Goal: Contribute content

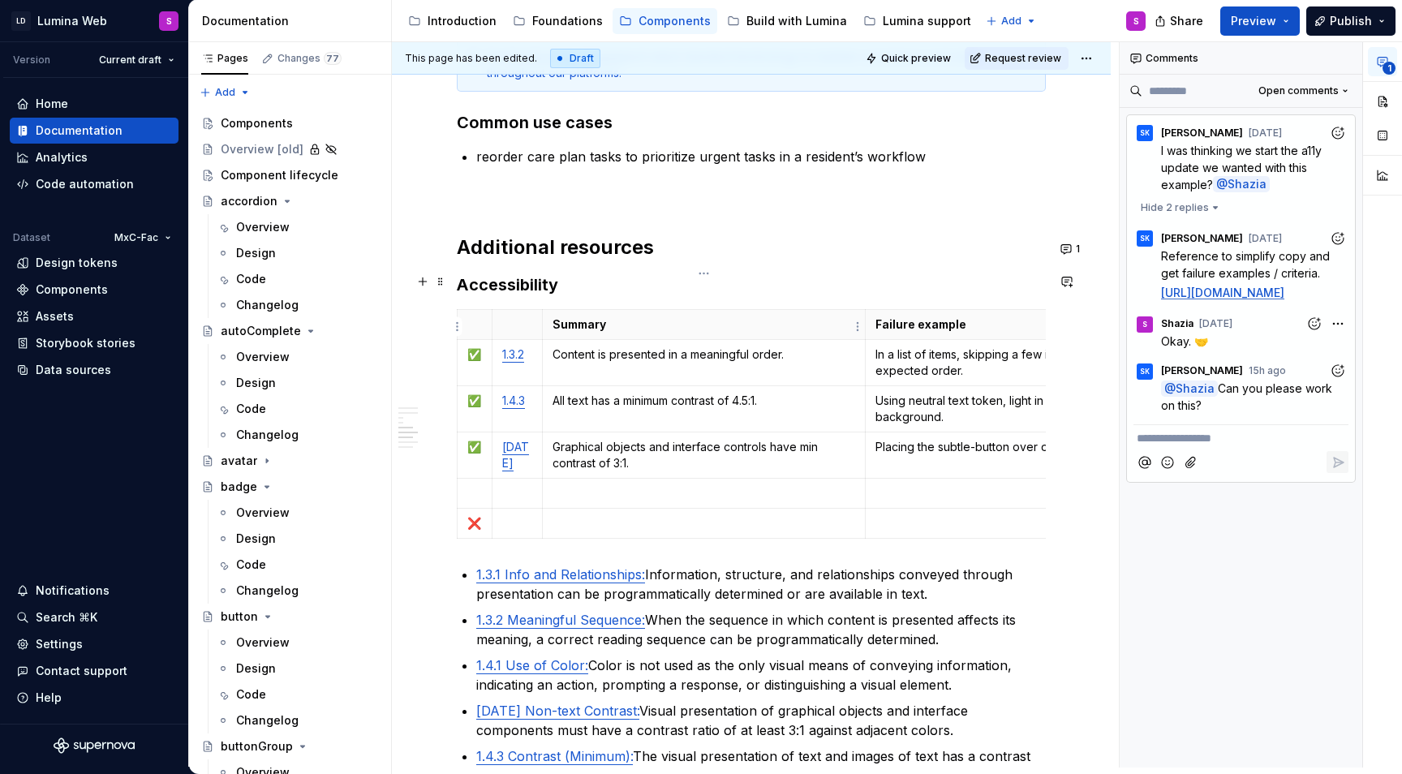
click at [642, 339] on td "Content is presented in a meaningful order." at bounding box center [704, 362] width 324 height 46
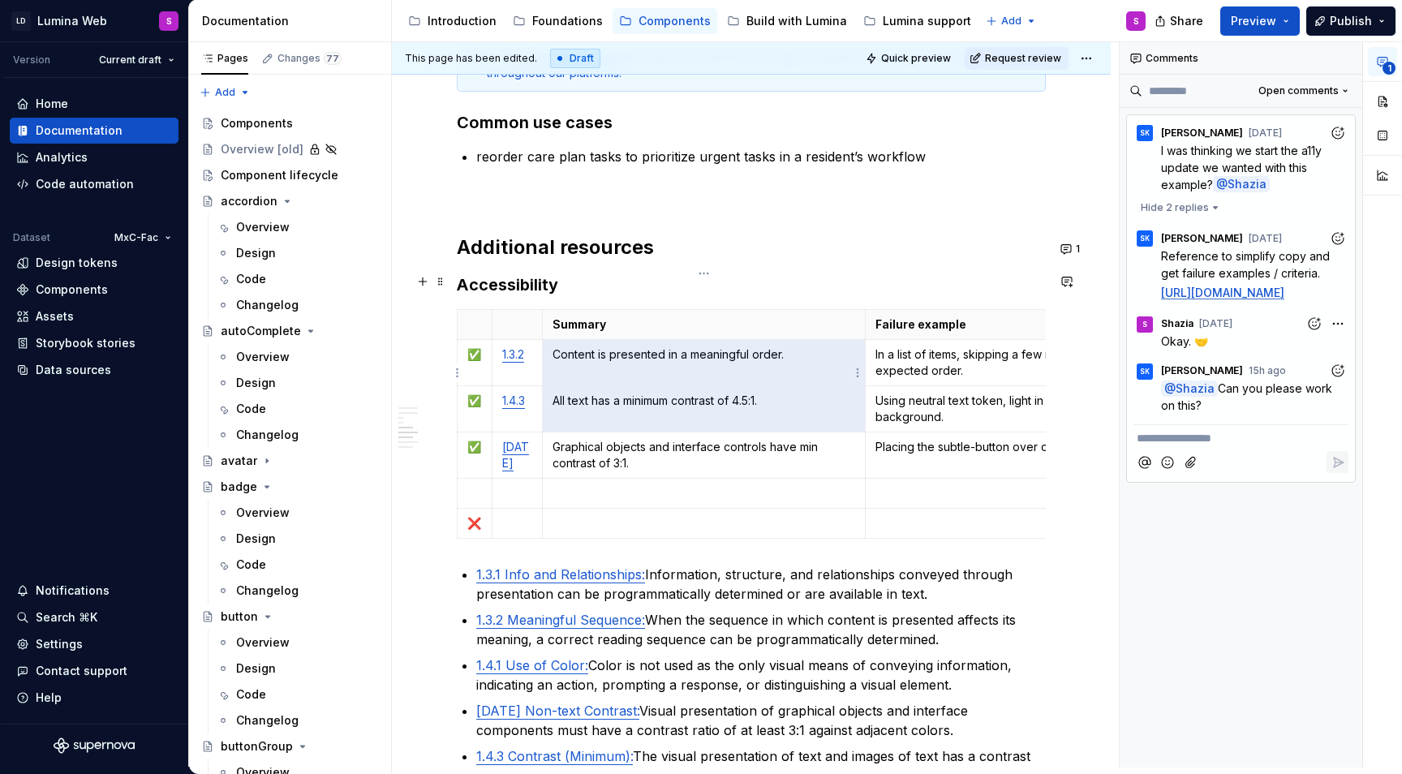
click at [608, 393] on p "All text has a minimum contrast of 4.5:1." at bounding box center [704, 401] width 303 height 16
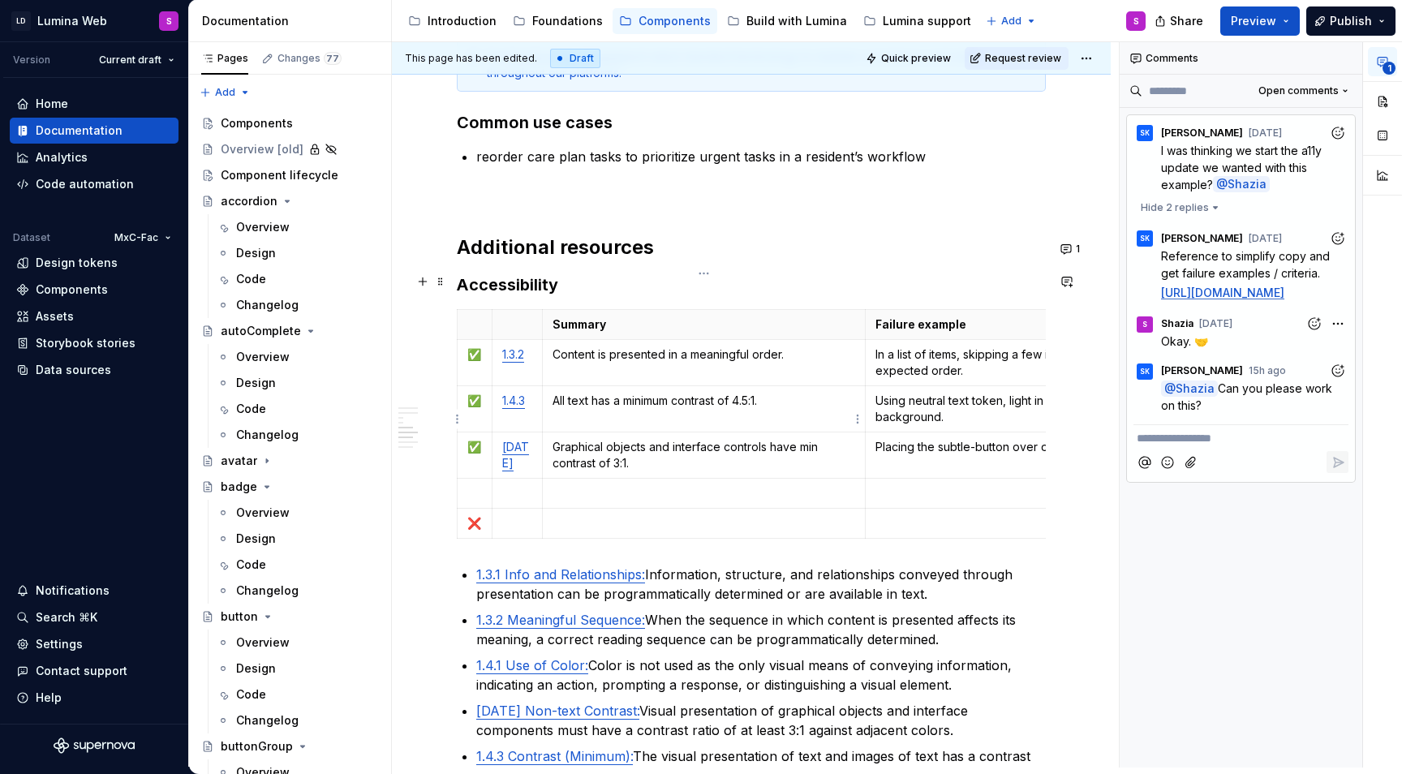
click at [608, 439] on p "Graphical objects and interface controls have min contrast of 3:1." at bounding box center [704, 455] width 303 height 32
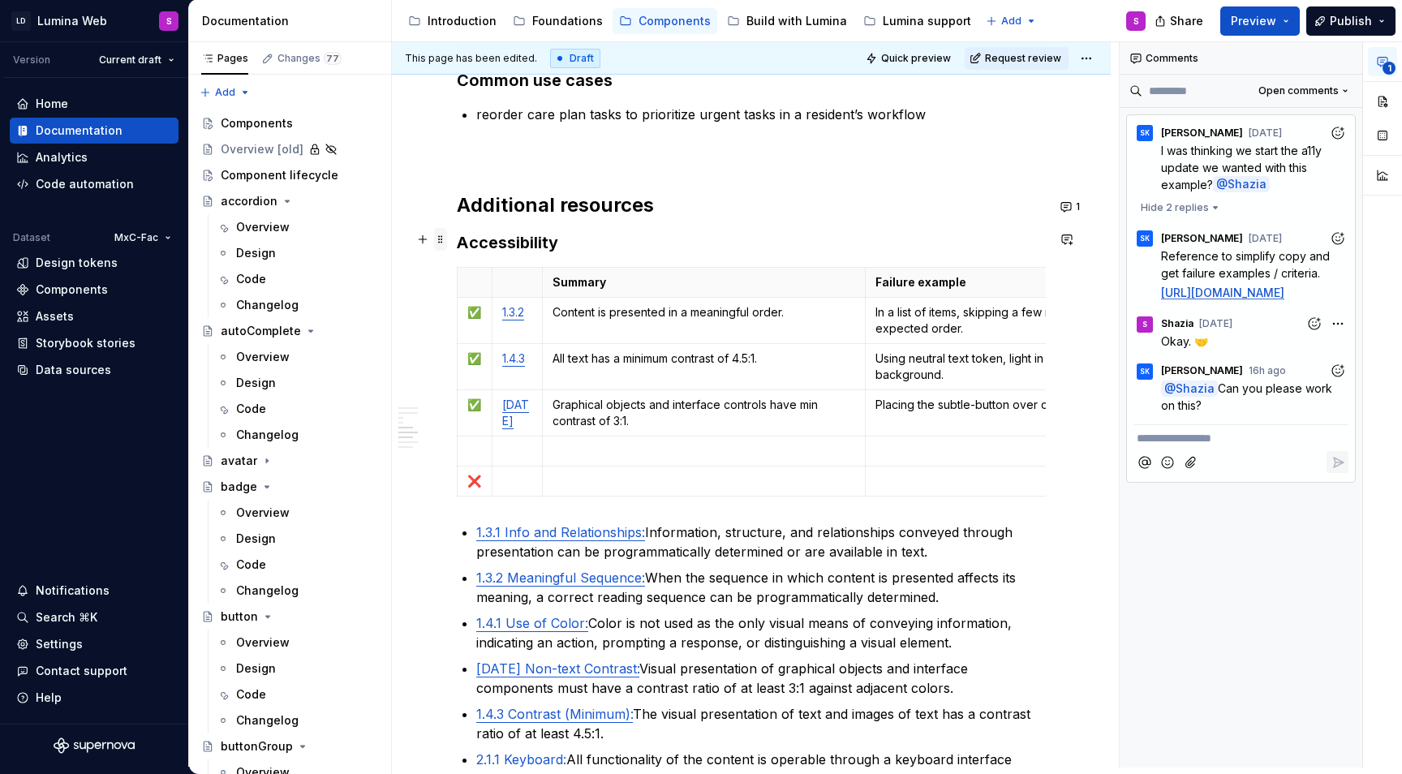
click at [441, 243] on span at bounding box center [440, 239] width 13 height 23
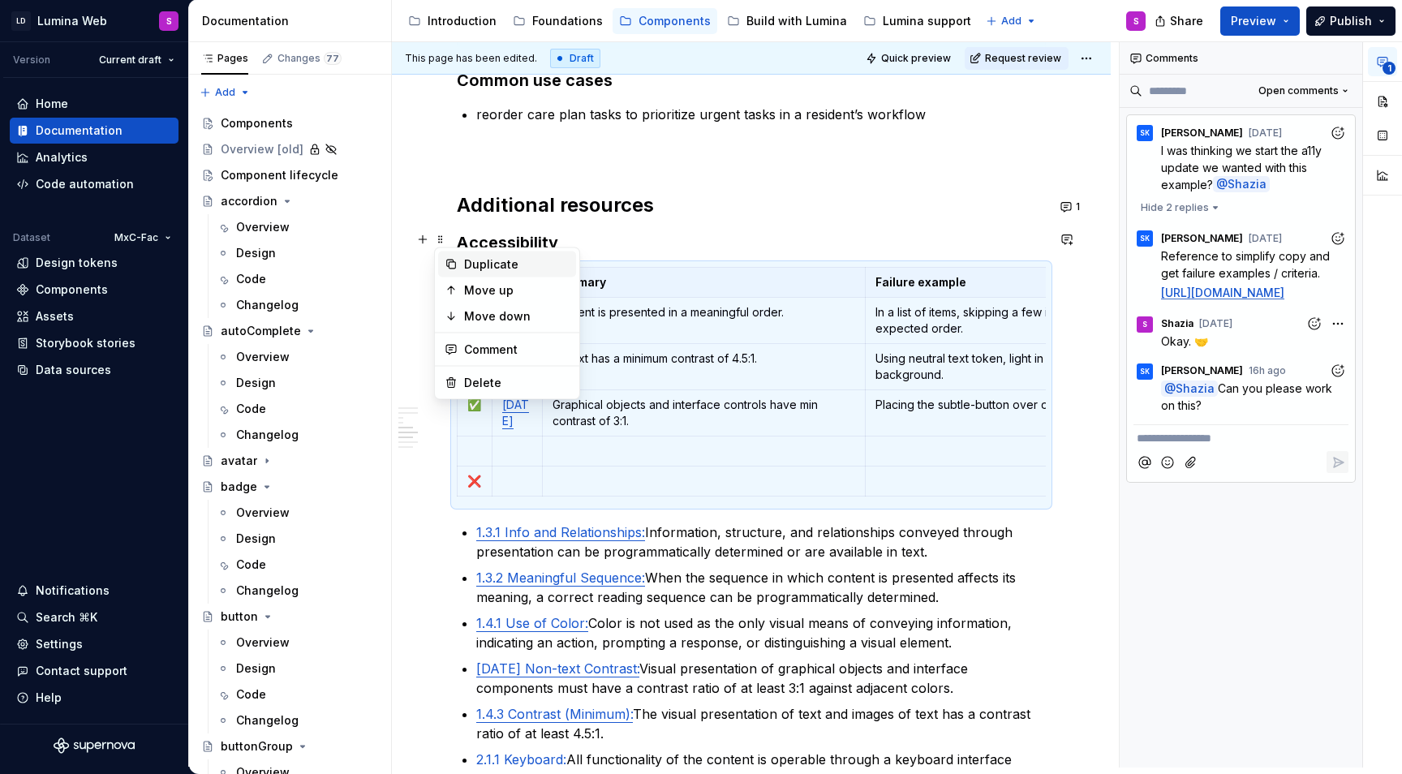
click at [501, 253] on div "Duplicate" at bounding box center [507, 265] width 138 height 26
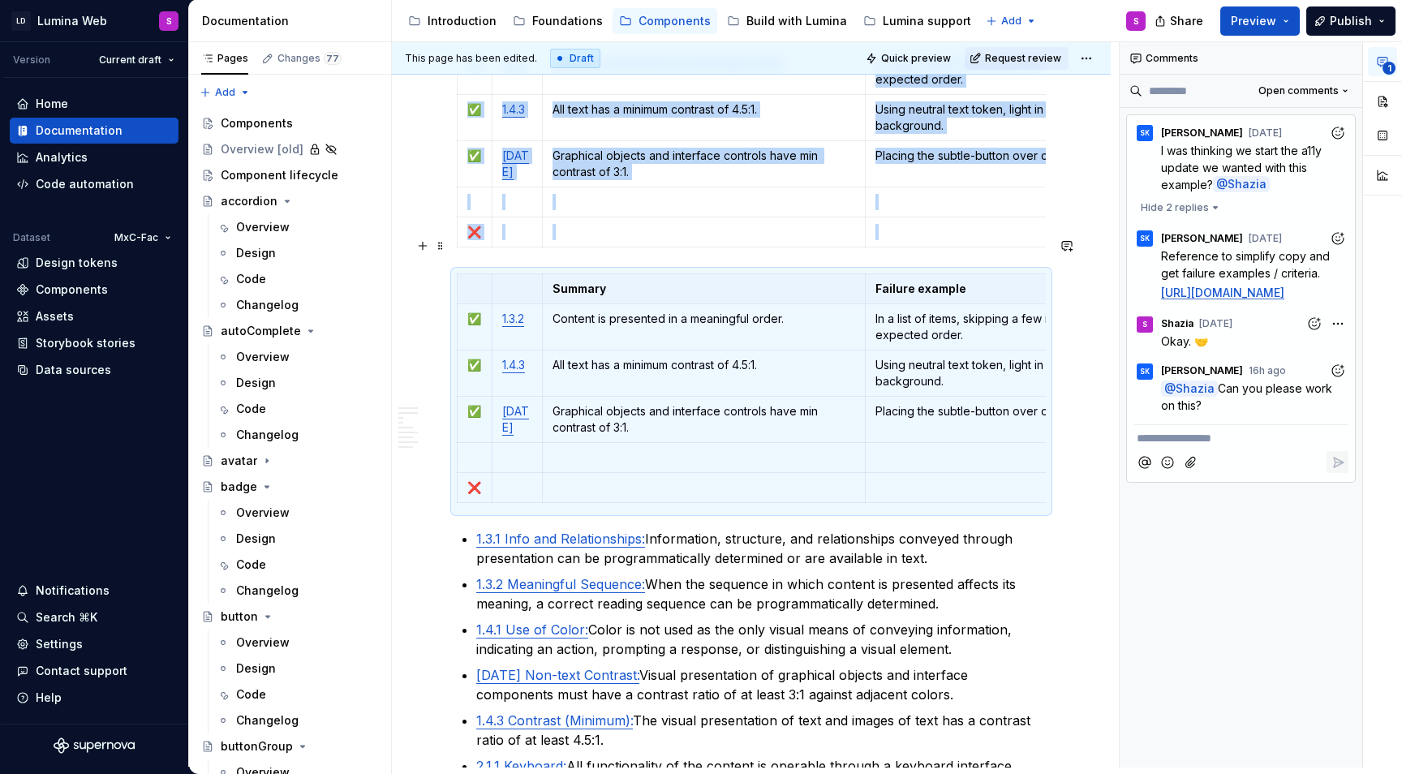
scroll to position [2794, 0]
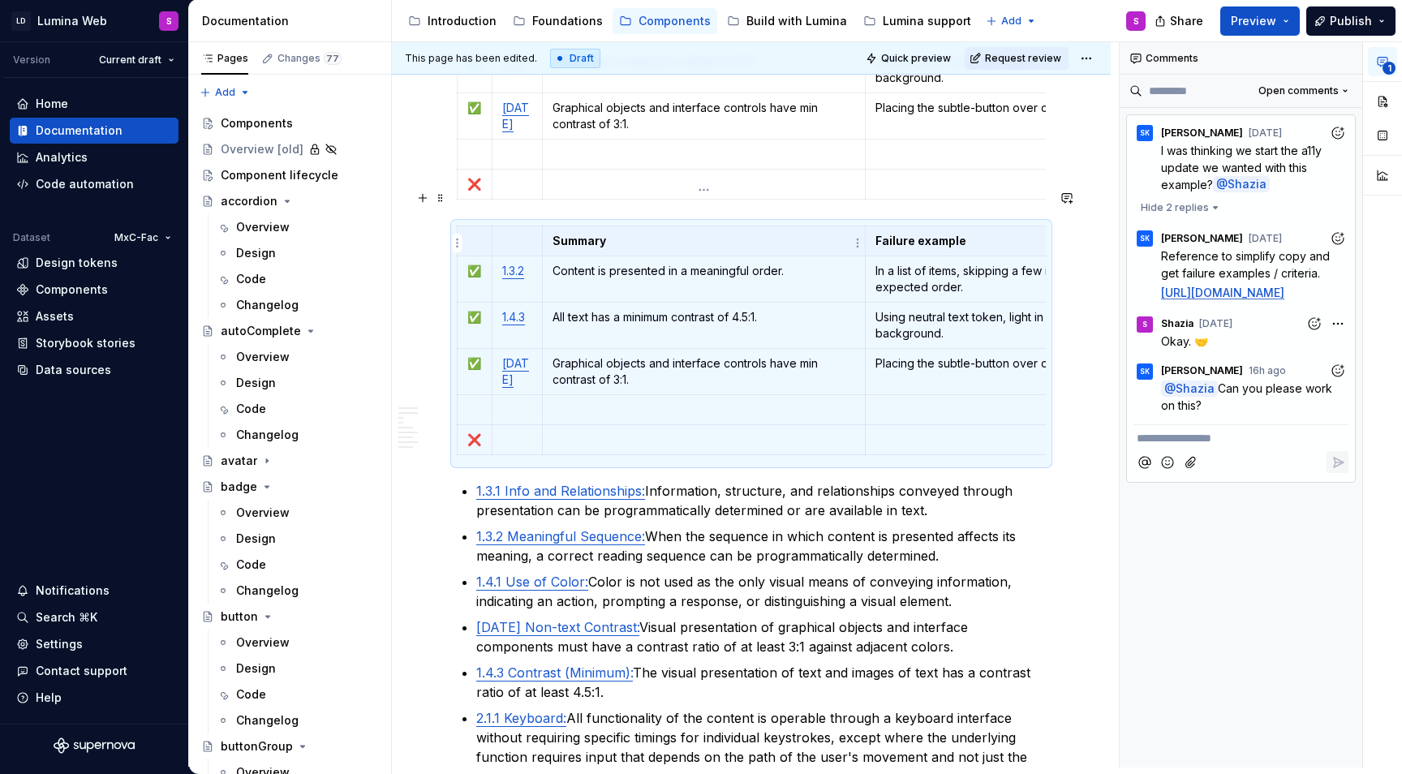
click at [612, 263] on p "Content is presented in a meaningful order." at bounding box center [704, 271] width 303 height 16
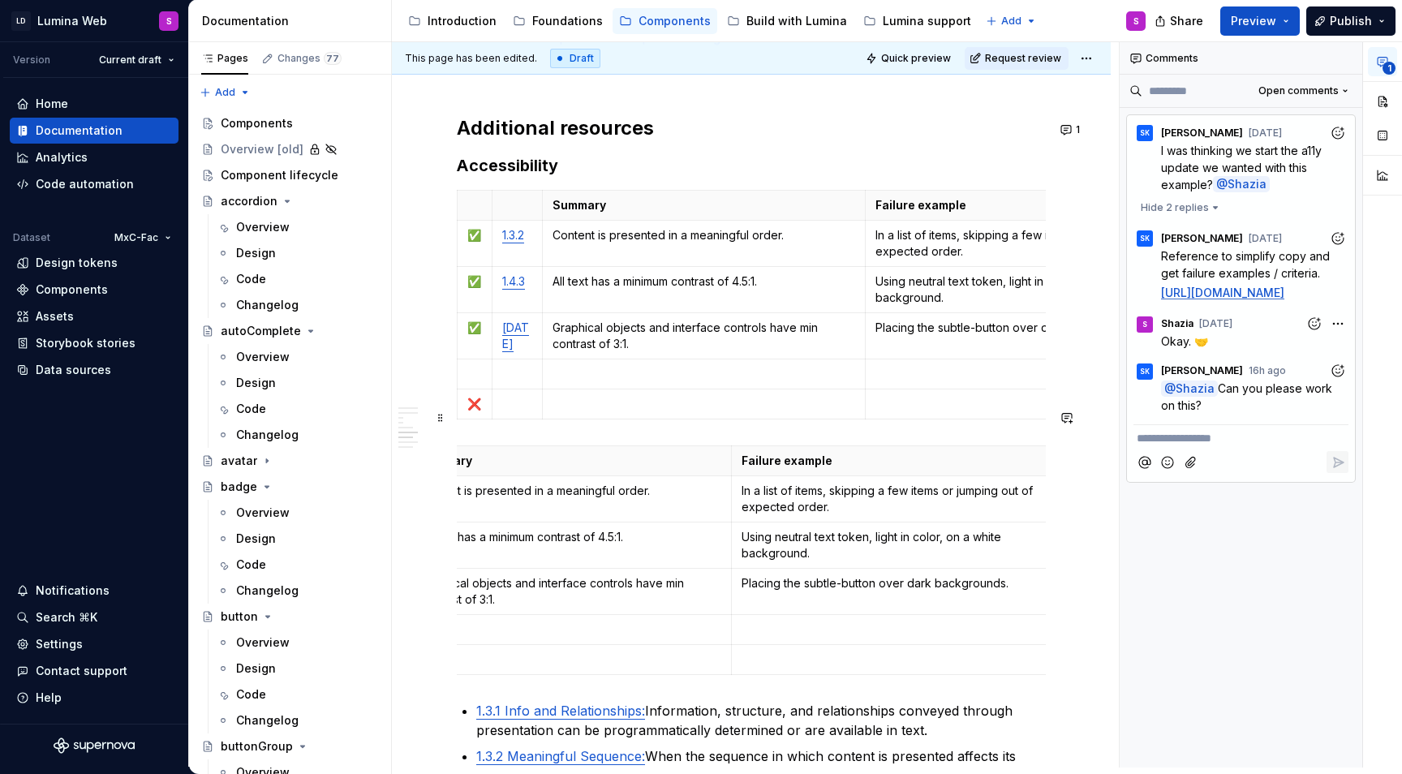
scroll to position [0, 0]
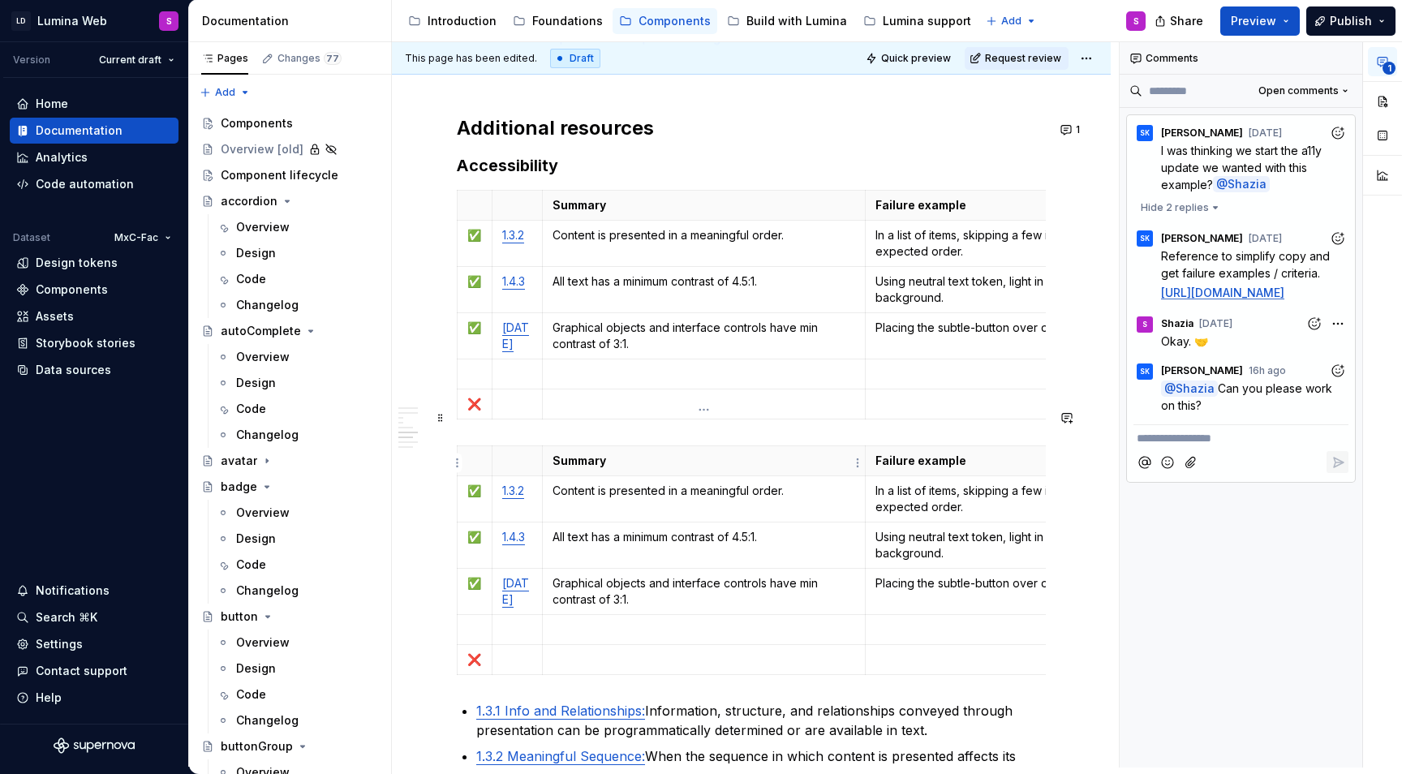
click at [578, 483] on p "Content is presented in a meaningful order." at bounding box center [704, 491] width 303 height 16
click at [625, 529] on p "All text has a minimum contrast of 4.5:1." at bounding box center [704, 537] width 303 height 16
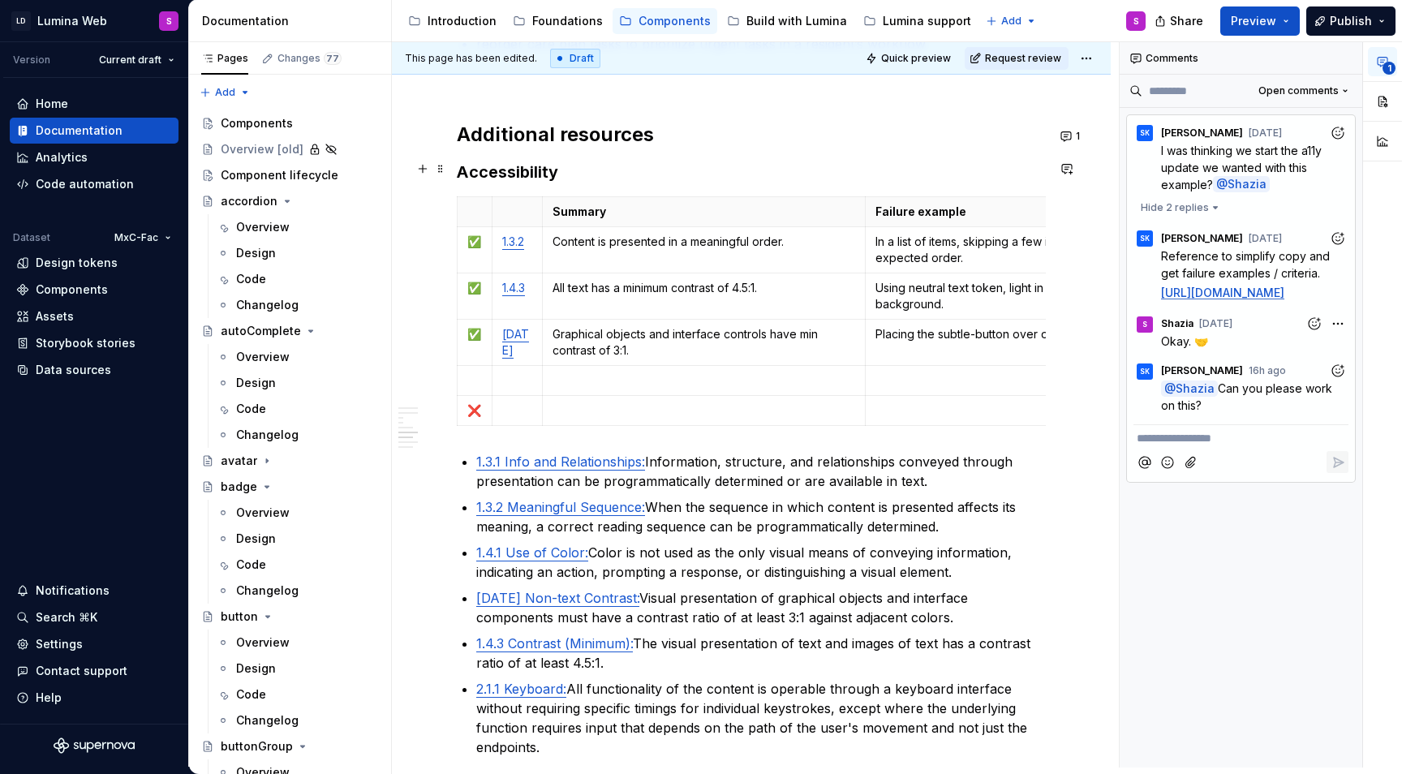
scroll to position [2586, 0]
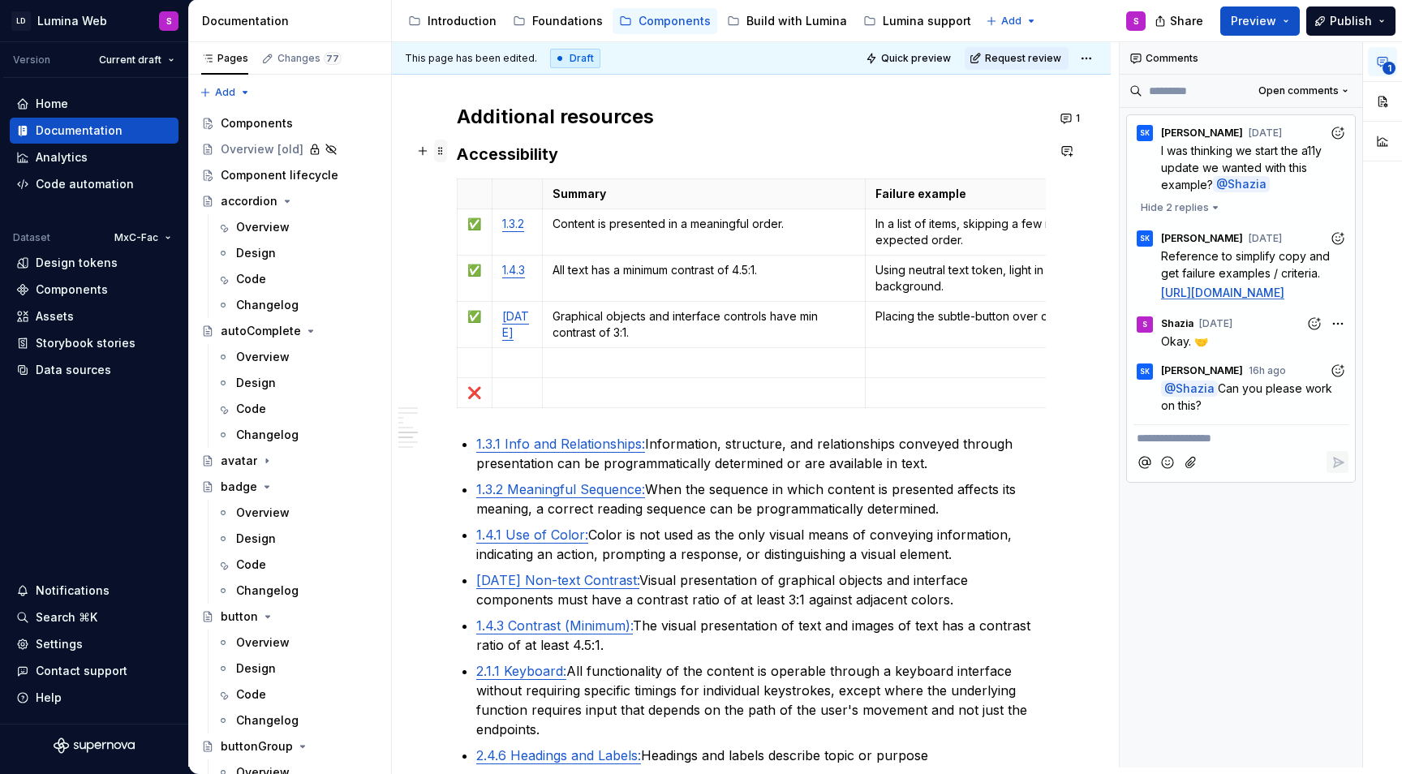
click at [444, 159] on span at bounding box center [440, 151] width 13 height 23
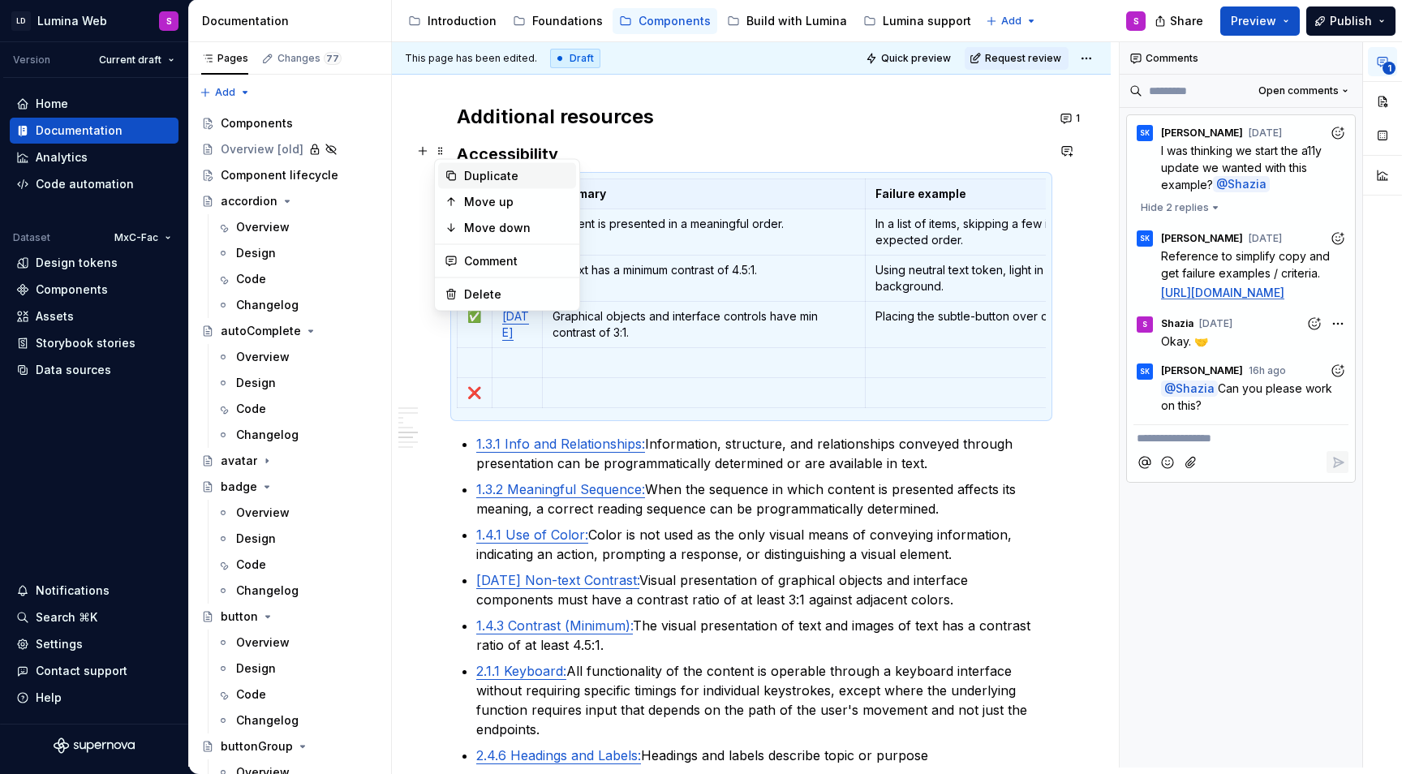
click at [492, 181] on div "Duplicate" at bounding box center [516, 176] width 105 height 16
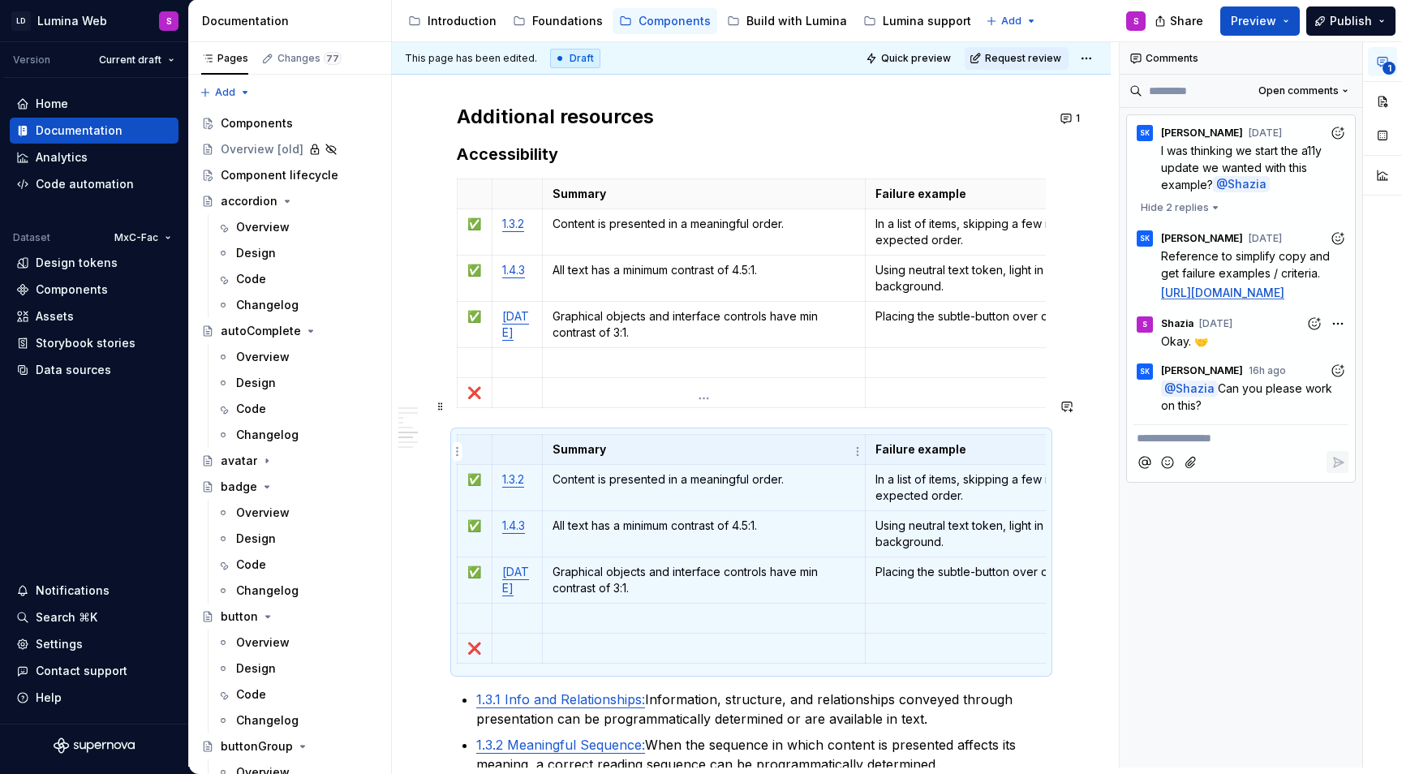
click at [659, 471] on p "Content is presented in a meaningful order." at bounding box center [704, 479] width 303 height 16
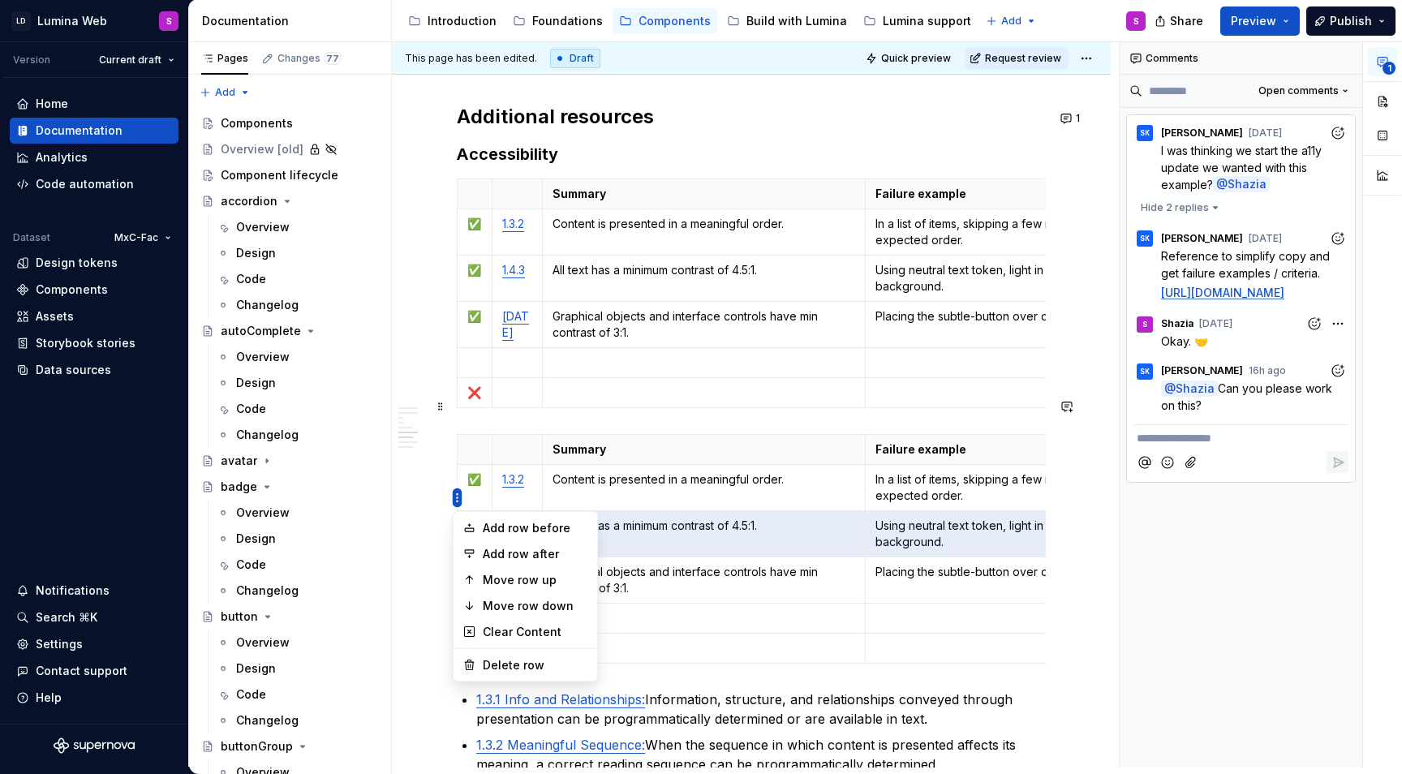
click at [460, 458] on html "LD Lumina Web S Version Current draft Home Documentation Analytics Code automat…" at bounding box center [701, 387] width 1402 height 774
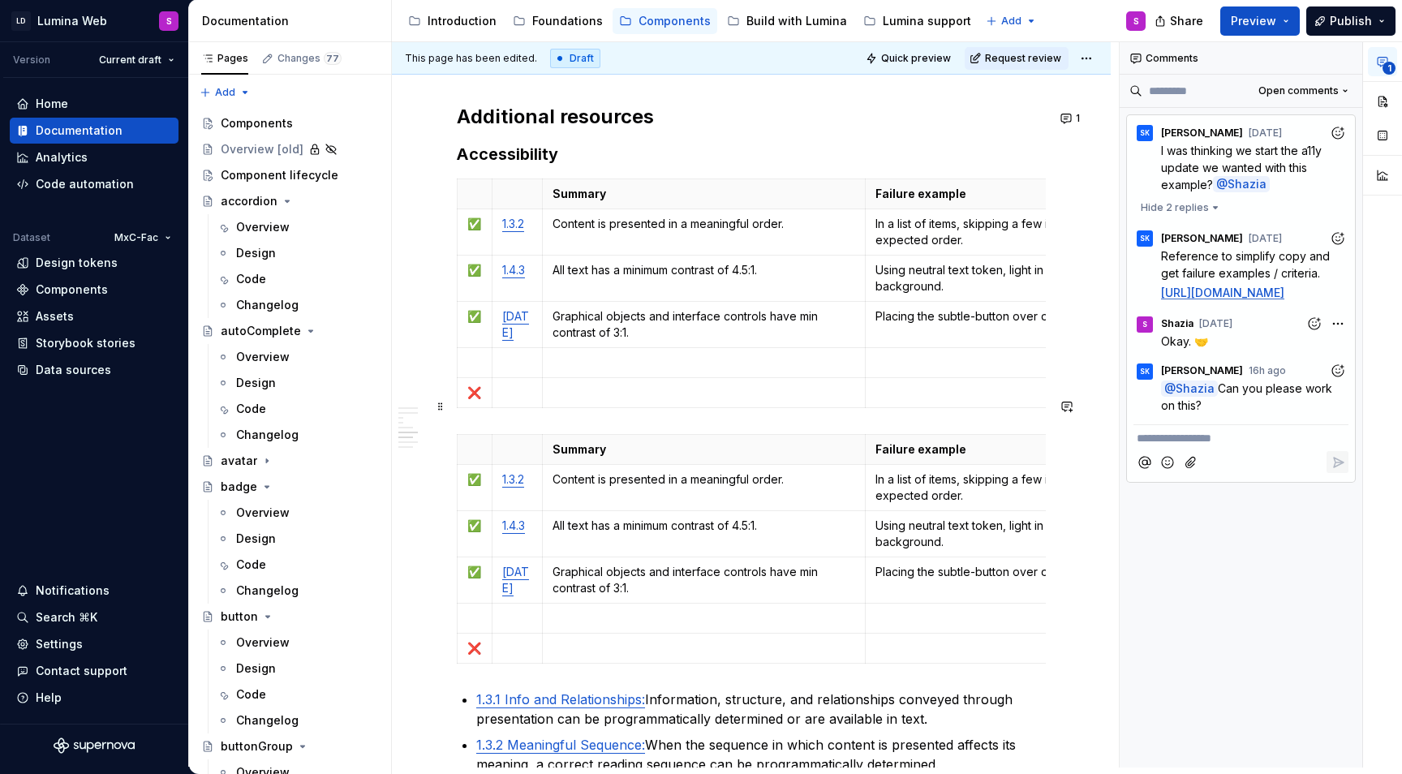
click at [615, 467] on html "LD Lumina Web S Version Current draft Home Documentation Analytics Code automat…" at bounding box center [701, 387] width 1402 height 774
click at [455, 609] on html "LD Lumina Web S Version Current draft Home Documentation Analytics Code automat…" at bounding box center [701, 387] width 1402 height 774
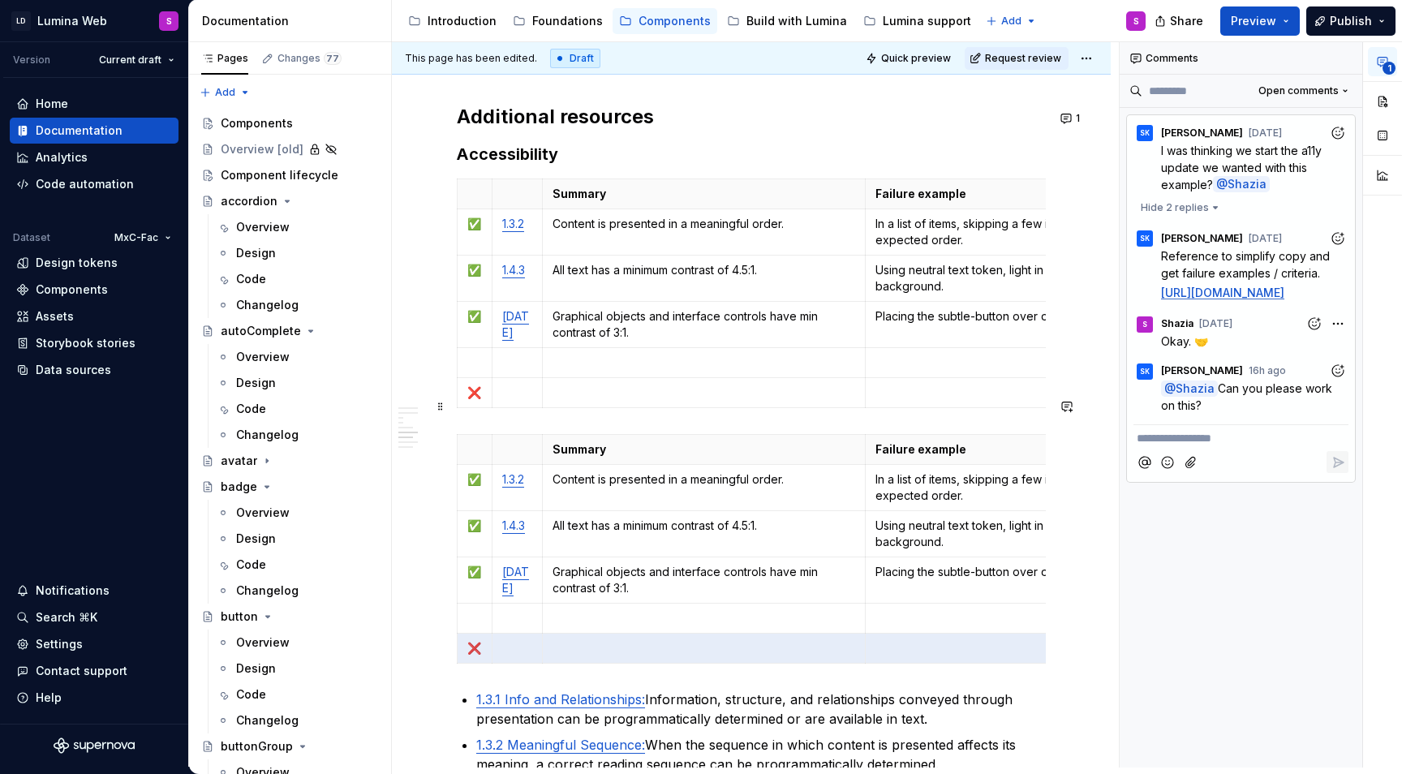
click at [458, 608] on html "LD Lumina Web S Version Current draft Home Documentation Analytics Code automat…" at bounding box center [701, 387] width 1402 height 774
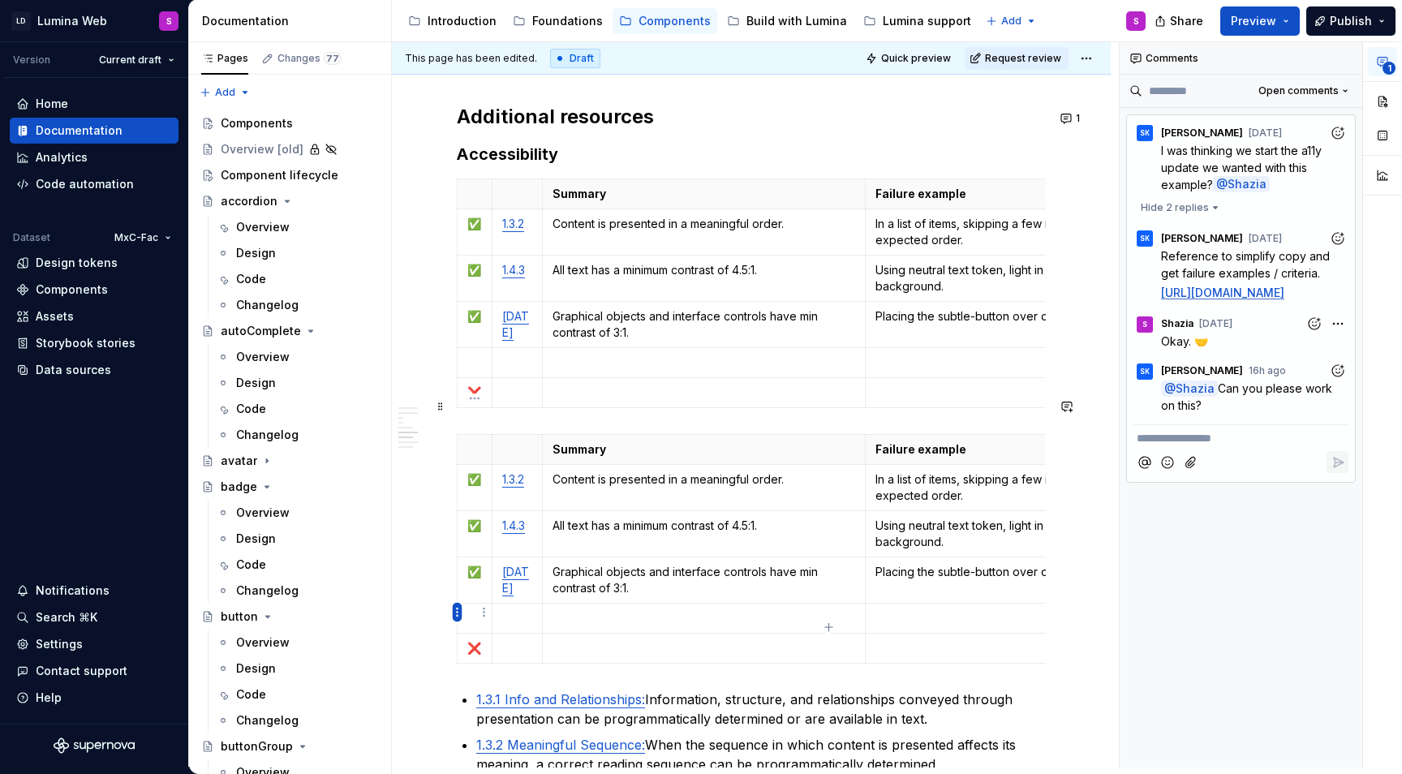
click at [456, 610] on html "LD Lumina Web S Version Current draft Home Documentation Analytics Code automat…" at bounding box center [701, 387] width 1402 height 774
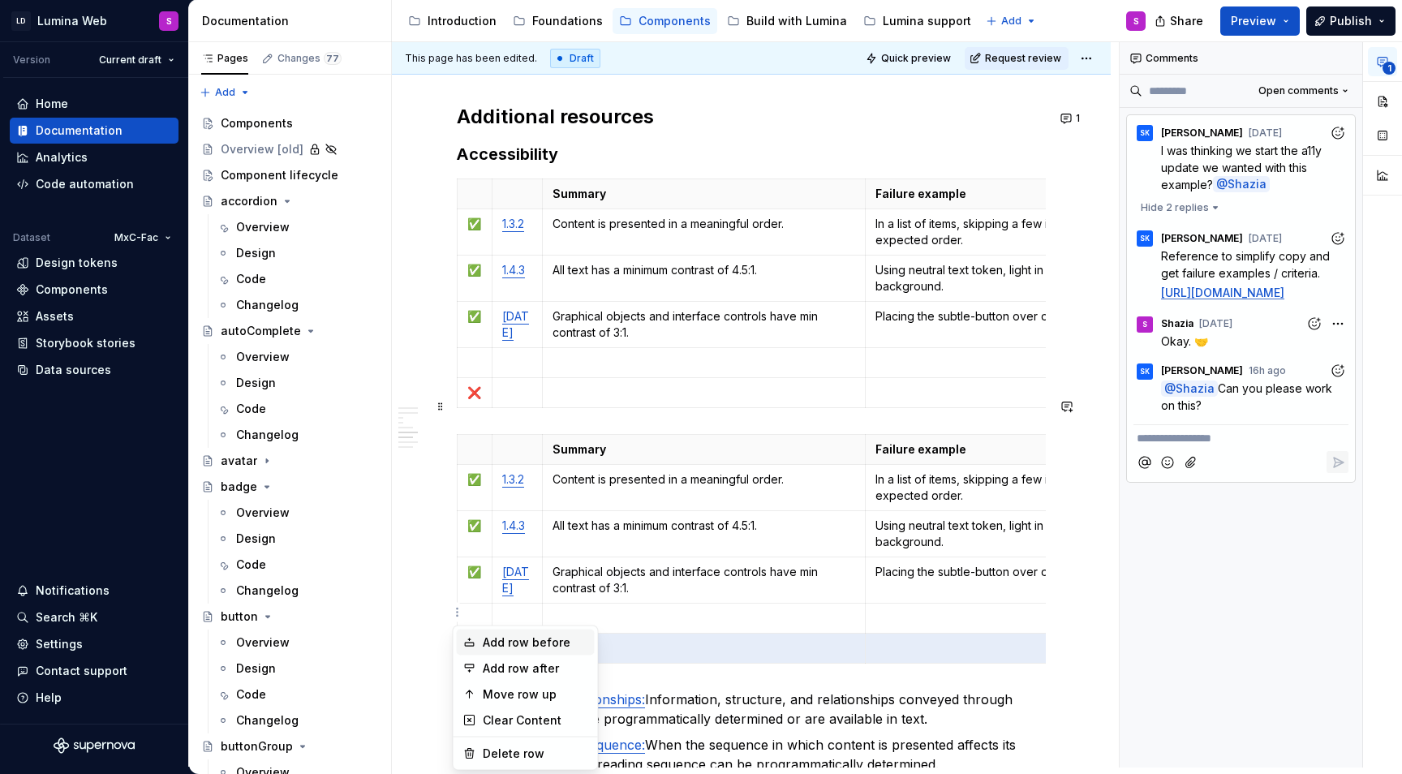
click at [499, 643] on div "Add row before" at bounding box center [535, 642] width 105 height 16
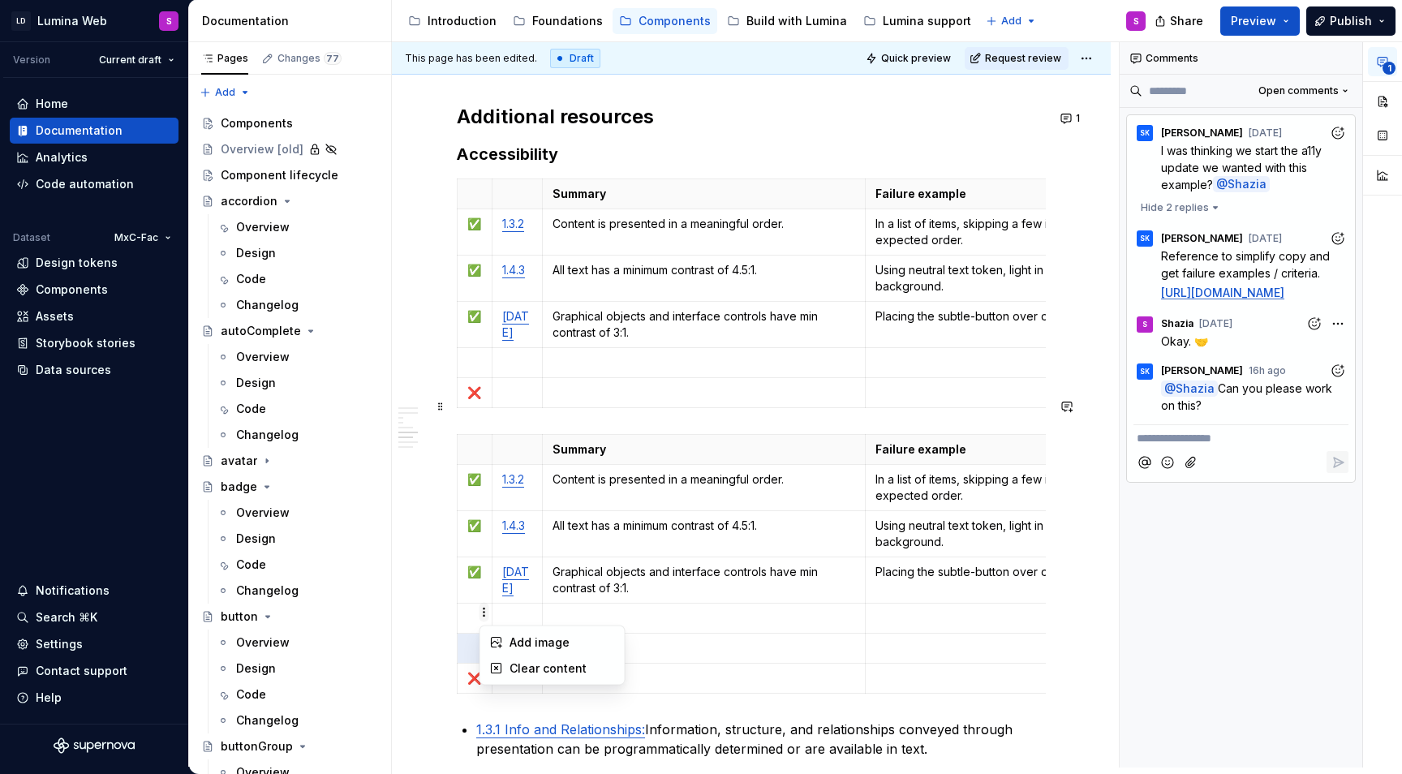
click at [484, 613] on html "LD Lumina Web S Version Current draft Home Documentation Analytics Code automat…" at bounding box center [701, 387] width 1402 height 774
click at [505, 601] on html "LD Lumina Web S Version Current draft Home Documentation Analytics Code automat…" at bounding box center [701, 387] width 1402 height 774
click at [484, 578] on html "LD Lumina Web S Version Current draft Home Documentation Analytics Code automat…" at bounding box center [701, 387] width 1402 height 774
click at [476, 579] on html "LD Lumina Web S Version Current draft Home Documentation Analytics Code automat…" at bounding box center [701, 387] width 1402 height 774
type textarea "*"
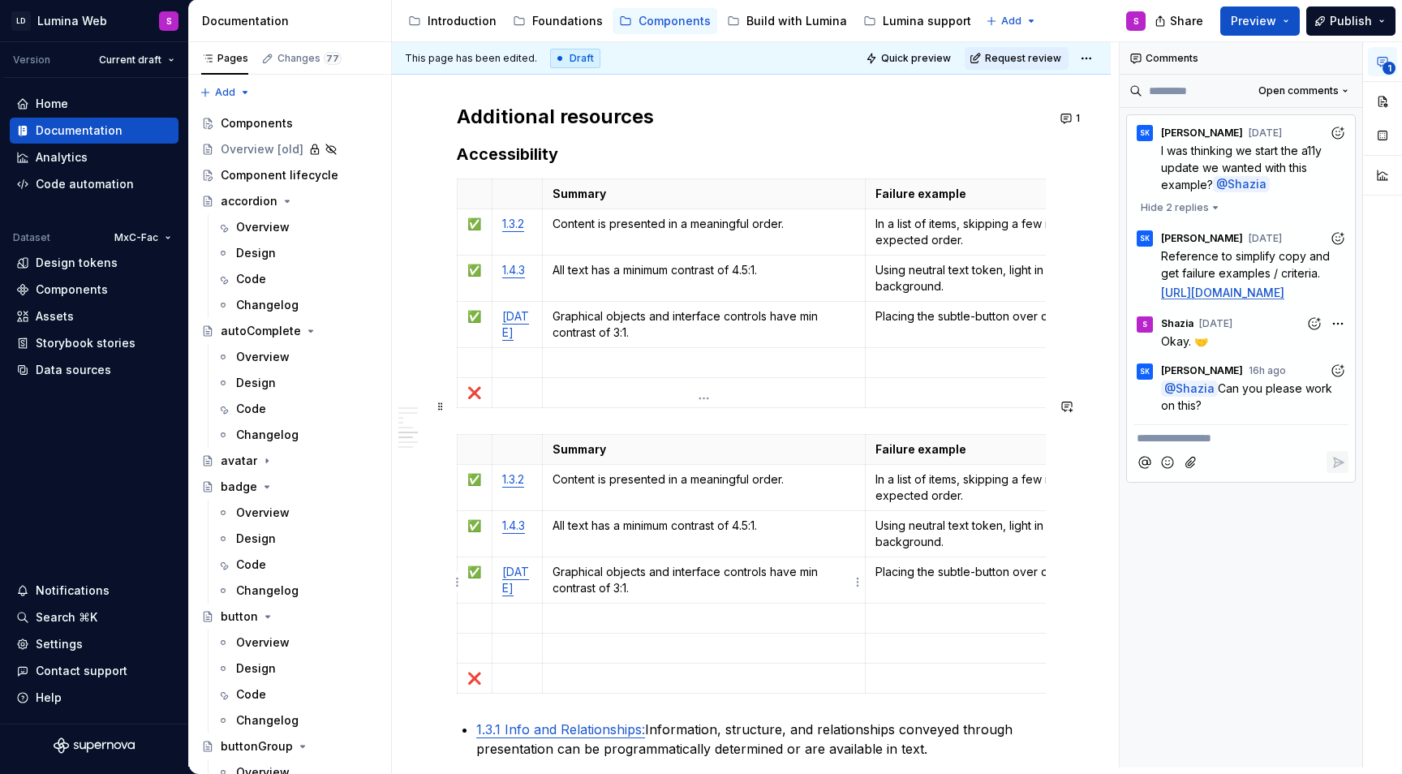
click at [613, 610] on p at bounding box center [704, 618] width 303 height 16
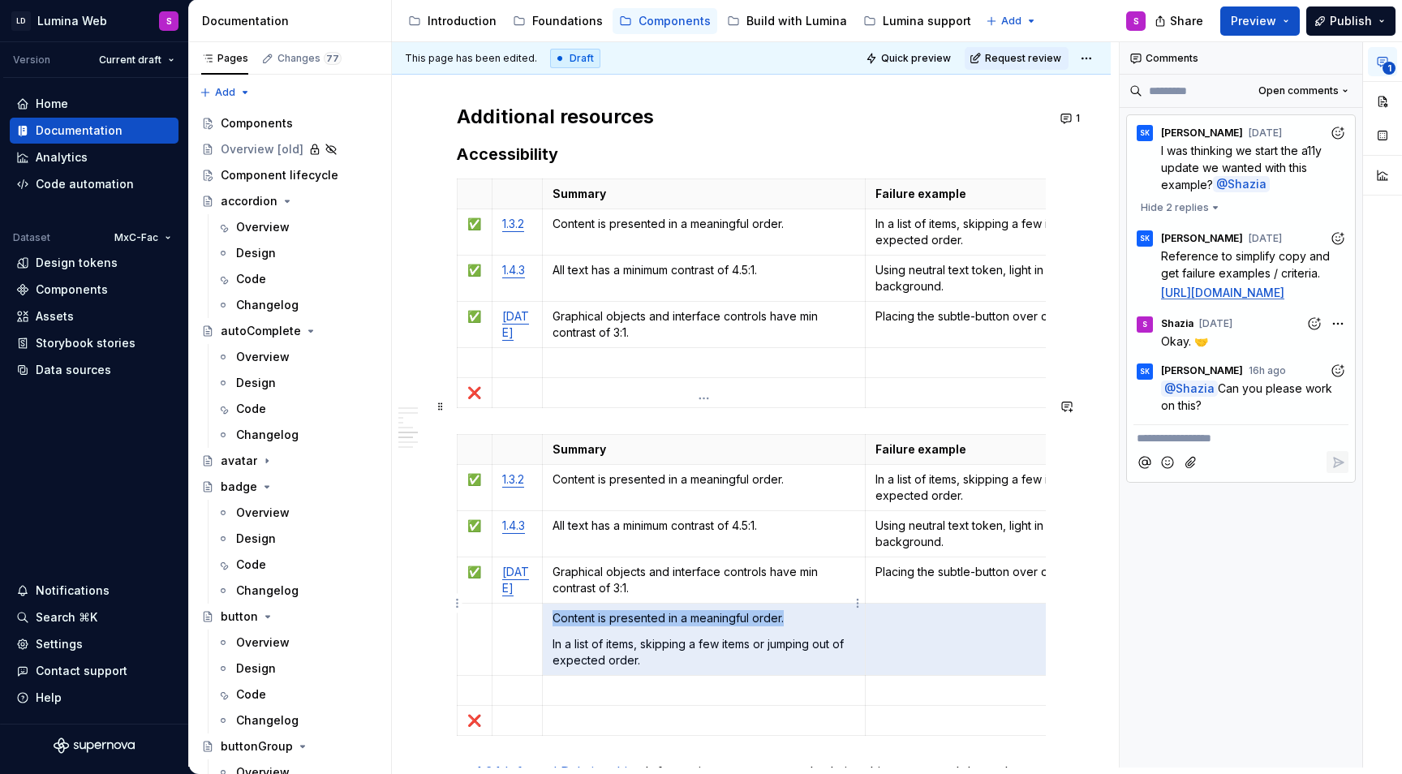
click at [554, 636] on p "In a list of items, skipping a few items or jumping out of expected order." at bounding box center [704, 652] width 303 height 32
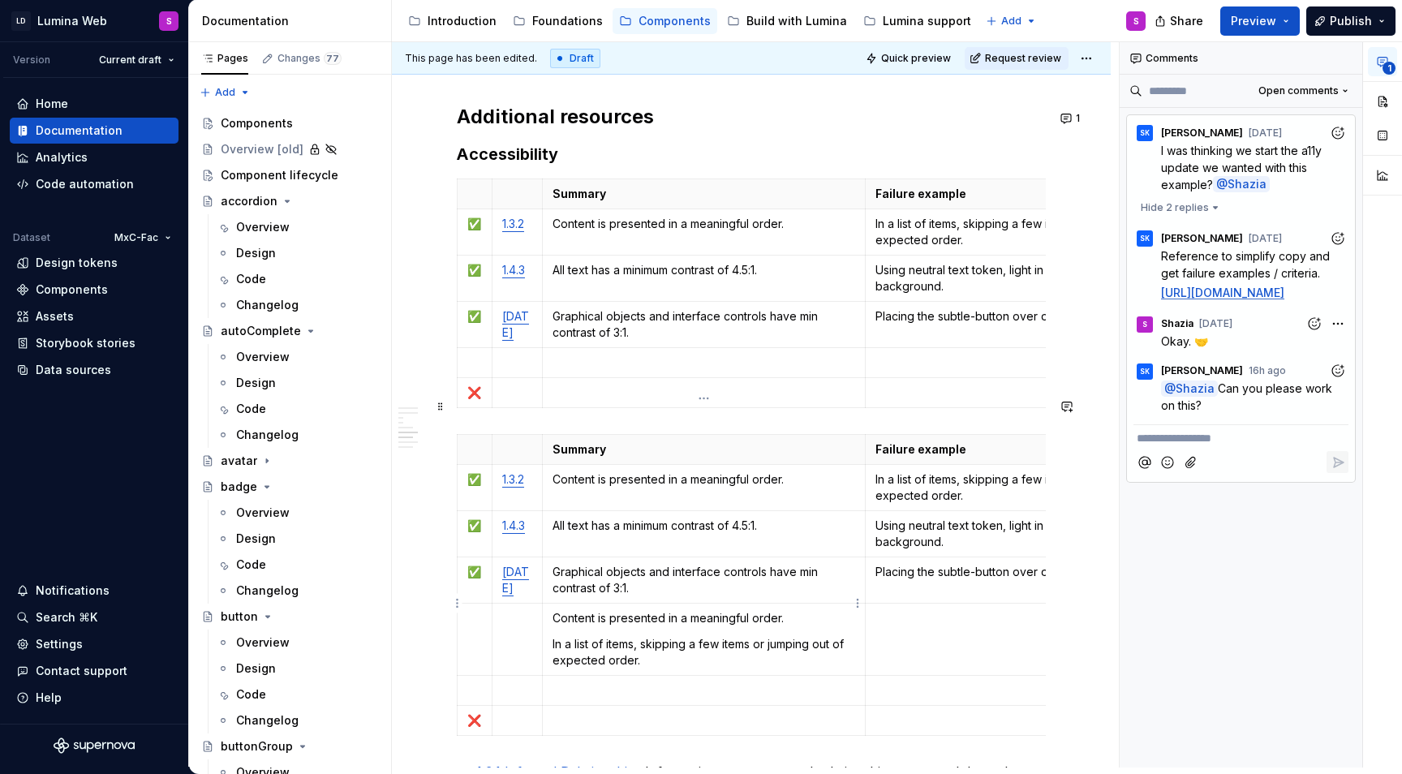
click at [601, 636] on p "In a list of items, skipping a few items or jumping out of expected order." at bounding box center [704, 652] width 303 height 32
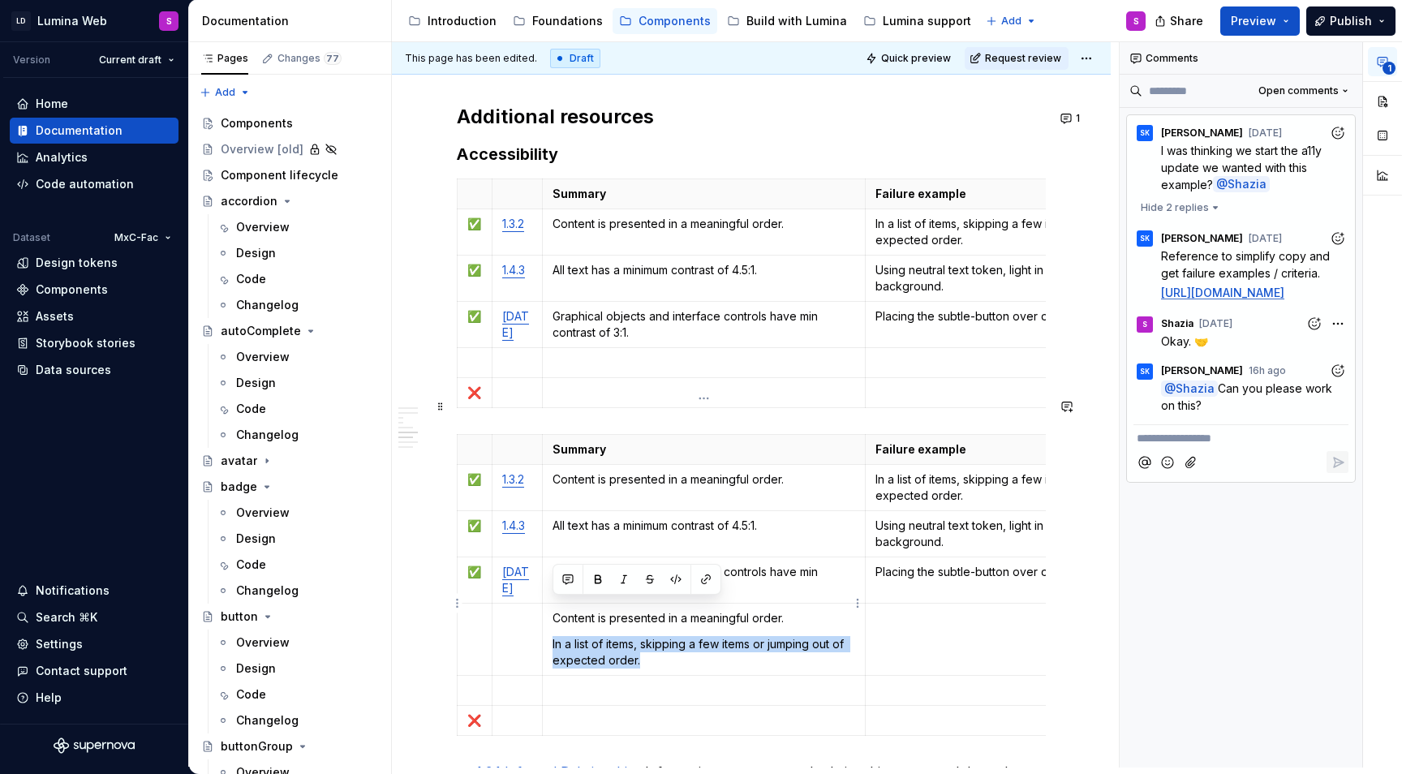
drag, startPoint x: 649, startPoint y: 617, endPoint x: 552, endPoint y: 607, distance: 97.8
click at [552, 607] on td "Content is presented in a meaningful order. In a list of items, skipping a few …" at bounding box center [704, 639] width 324 height 72
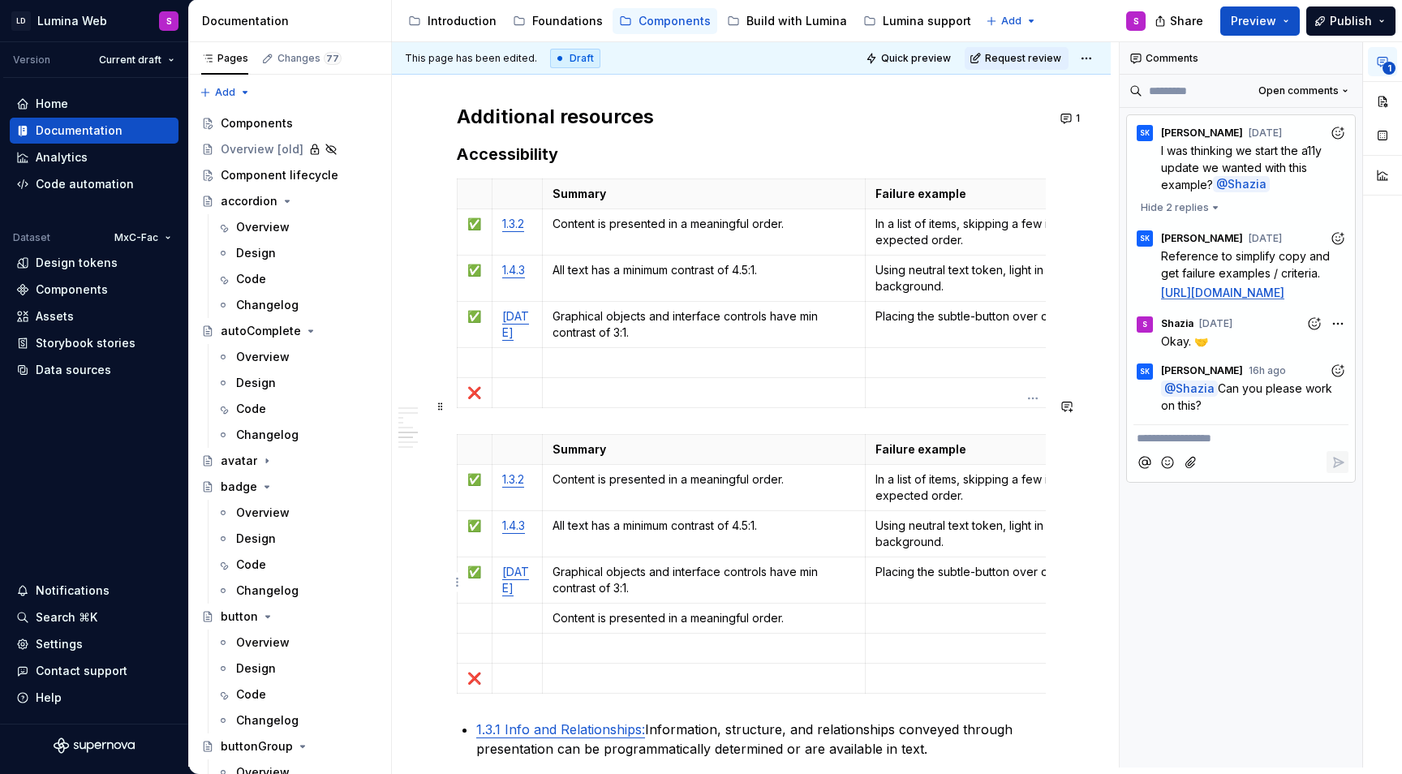
click at [954, 603] on td at bounding box center [1033, 618] width 335 height 30
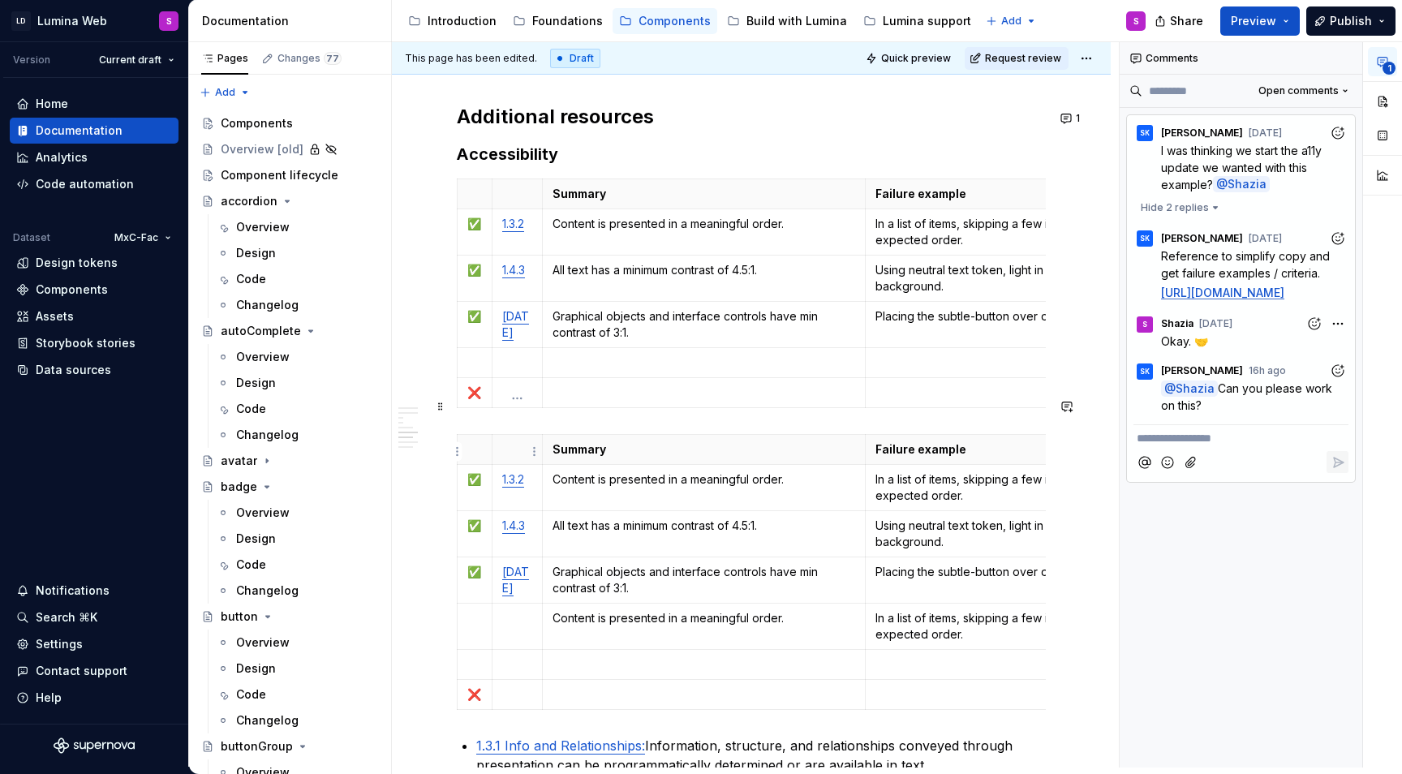
click at [522, 464] on td "1.3.2" at bounding box center [517, 487] width 50 height 46
copy link "1.3.2"
click at [518, 603] on td at bounding box center [517, 626] width 50 height 46
click at [588, 656] on p at bounding box center [704, 664] width 303 height 16
click at [649, 610] on p "Content is presented in a meaningful order." at bounding box center [704, 618] width 303 height 16
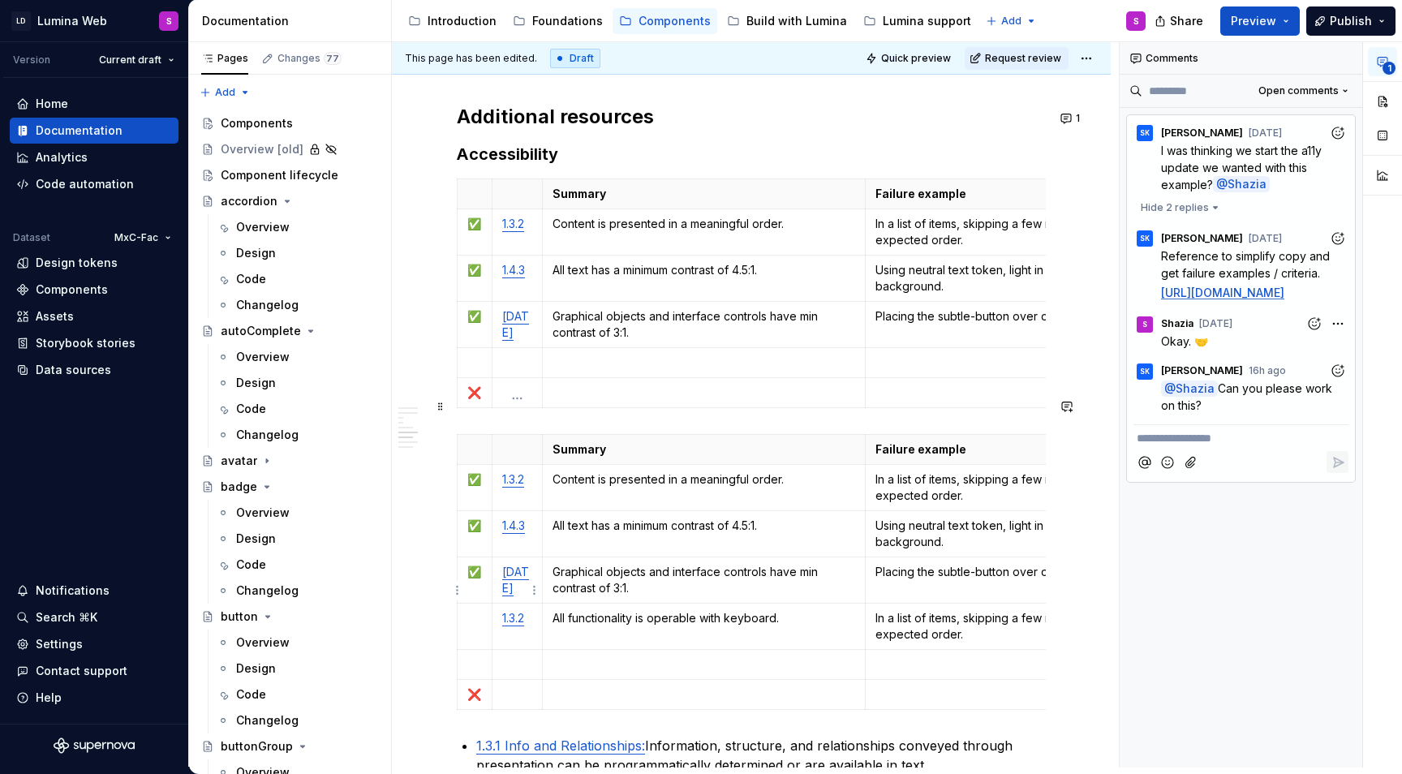
click at [524, 603] on td "1.3.2" at bounding box center [517, 626] width 50 height 46
type textarea "*"
click at [660, 548] on button "button" at bounding box center [655, 553] width 23 height 23
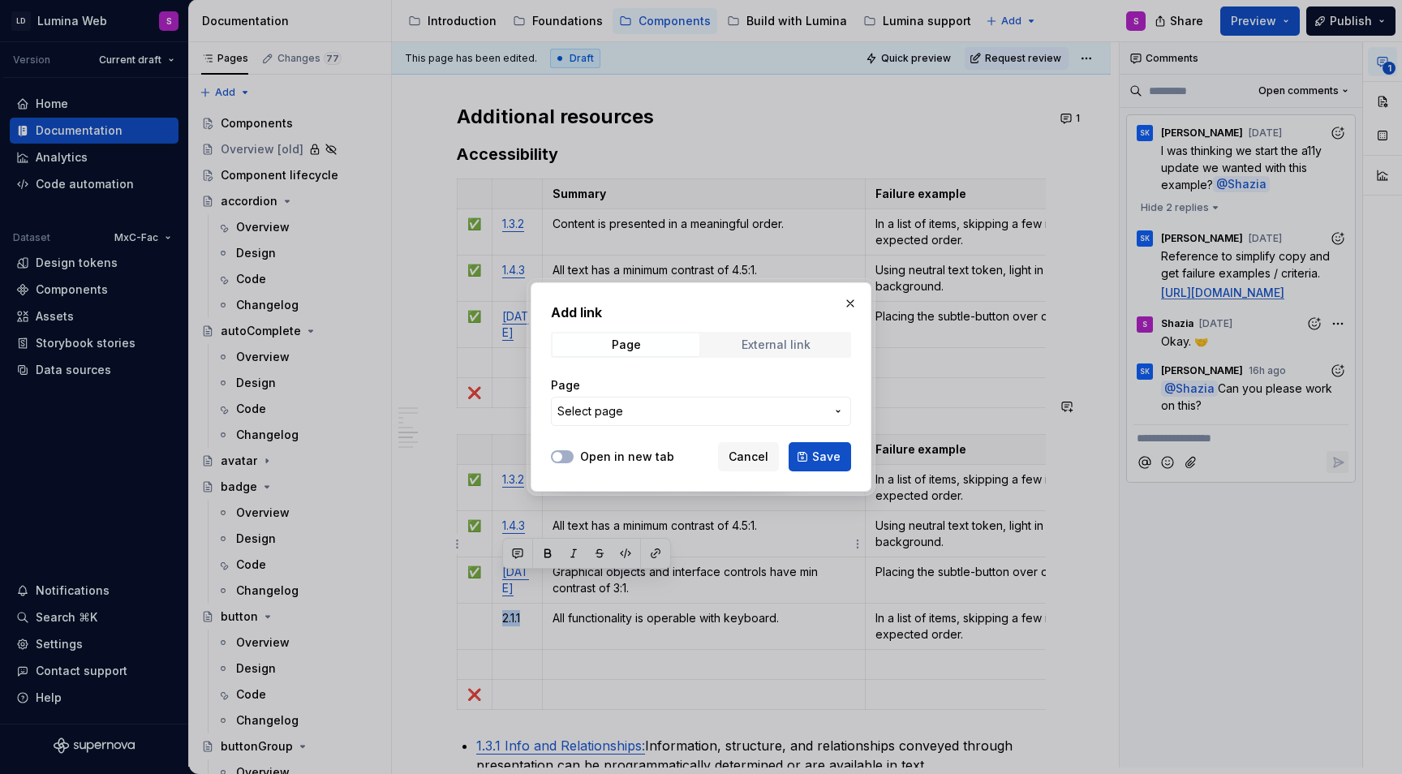
click at [734, 339] on span "External link" at bounding box center [776, 344] width 147 height 23
click at [647, 417] on input "URL" at bounding box center [701, 411] width 300 height 29
paste input "[URL][DOMAIN_NAME]"
type input "[URL][DOMAIN_NAME]"
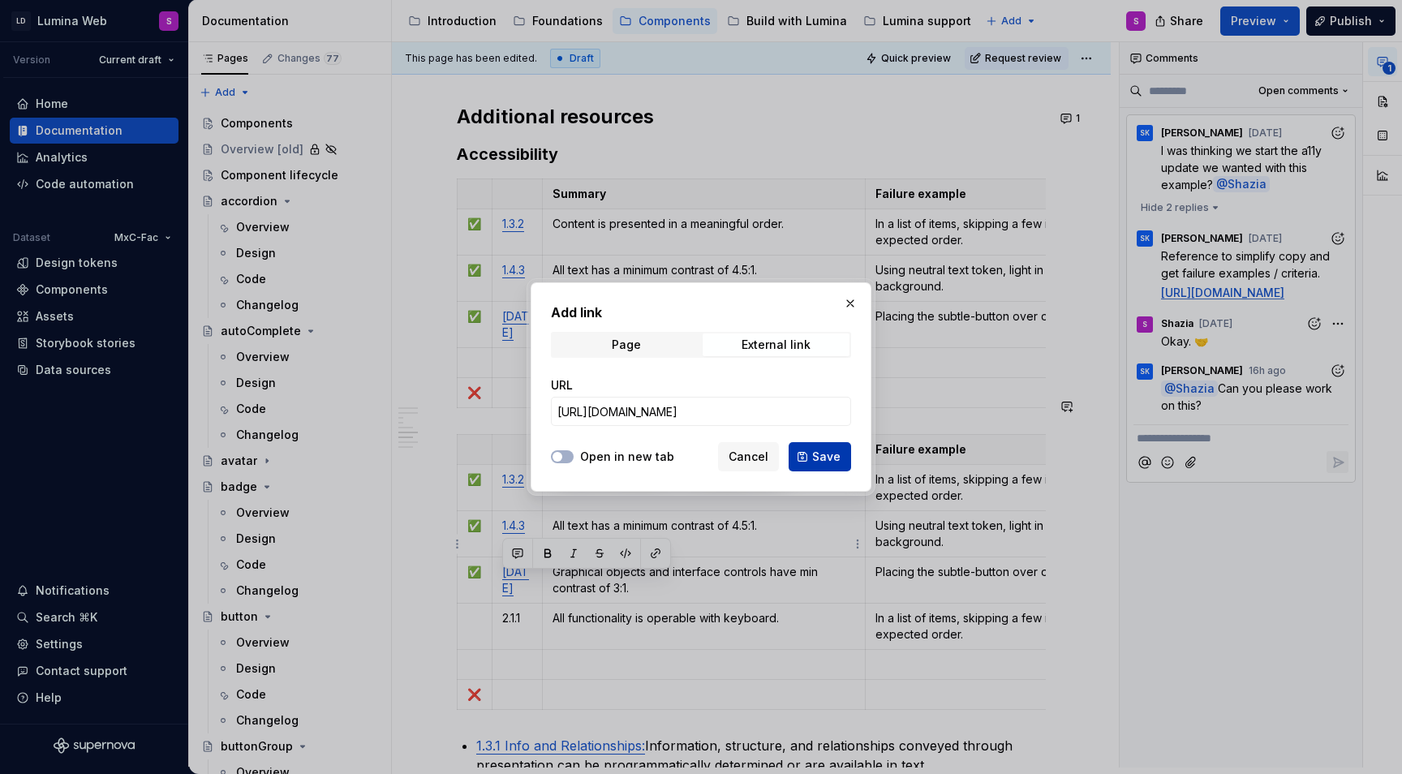
scroll to position [0, 0]
click at [805, 457] on button "Save" at bounding box center [820, 456] width 62 height 29
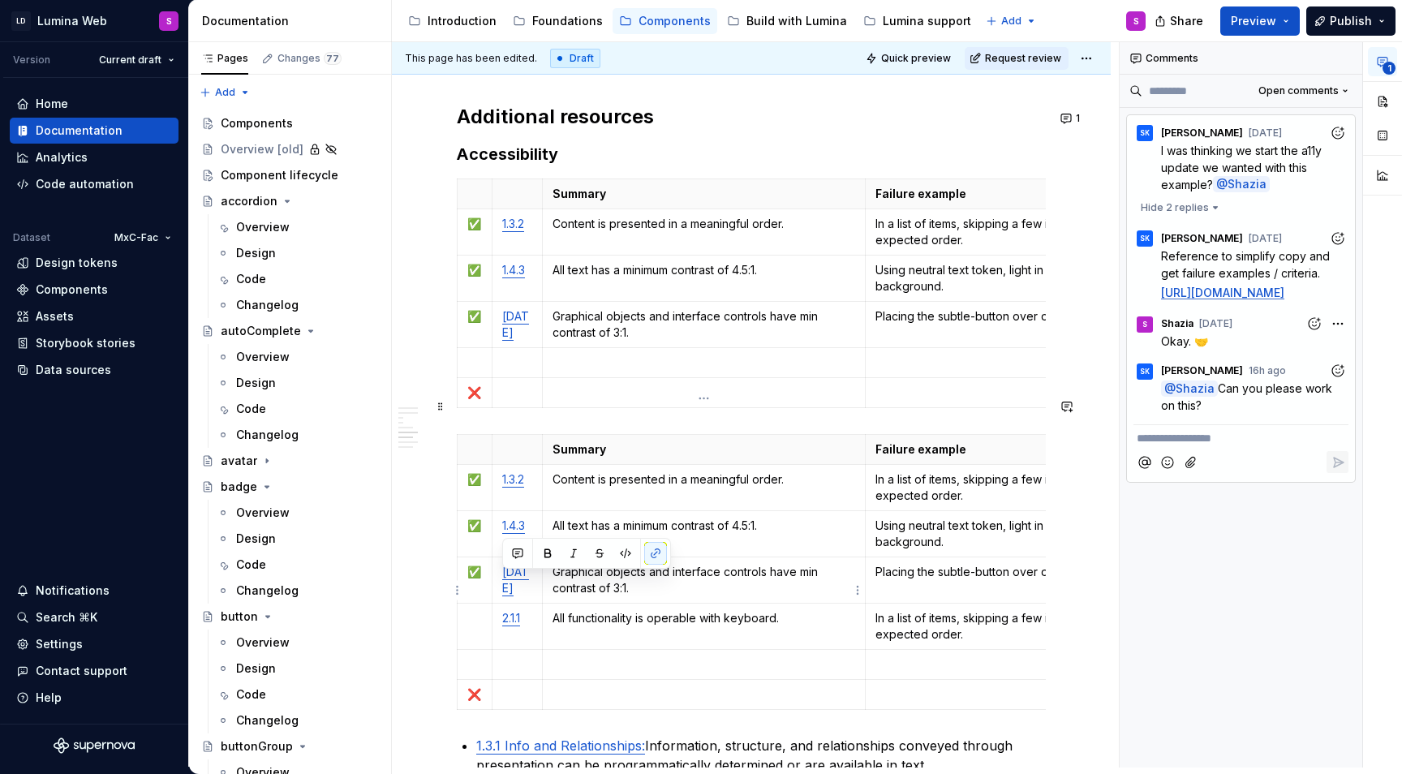
click at [596, 603] on td "All functionality is operable with keyboard." at bounding box center [704, 626] width 324 height 46
click at [912, 610] on p "In a list of items, skipping a few items or jumping out of expected order." at bounding box center [1032, 626] width 315 height 32
click at [759, 656] on p at bounding box center [704, 664] width 303 height 16
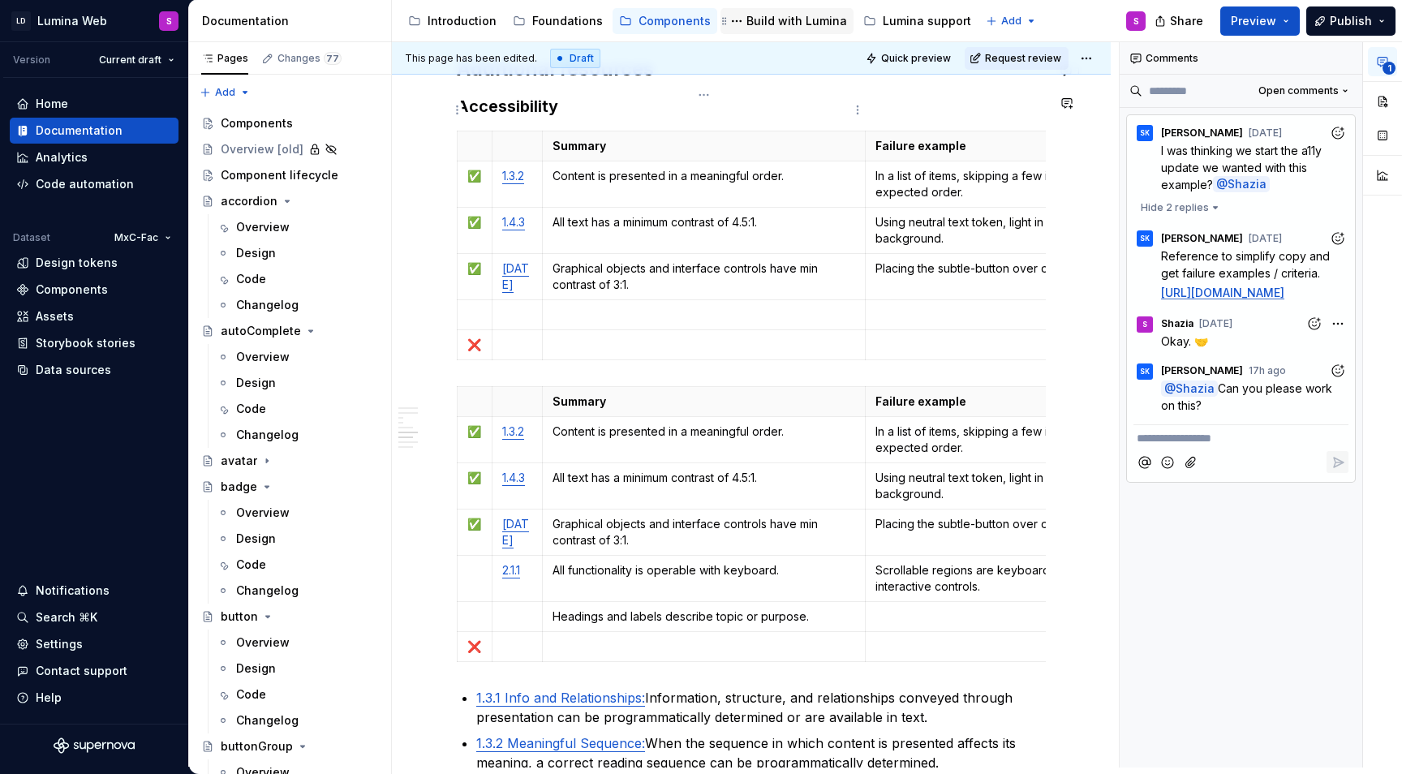
type textarea "*"
